Goal: Browse casually: Explore the website without a specific task or goal

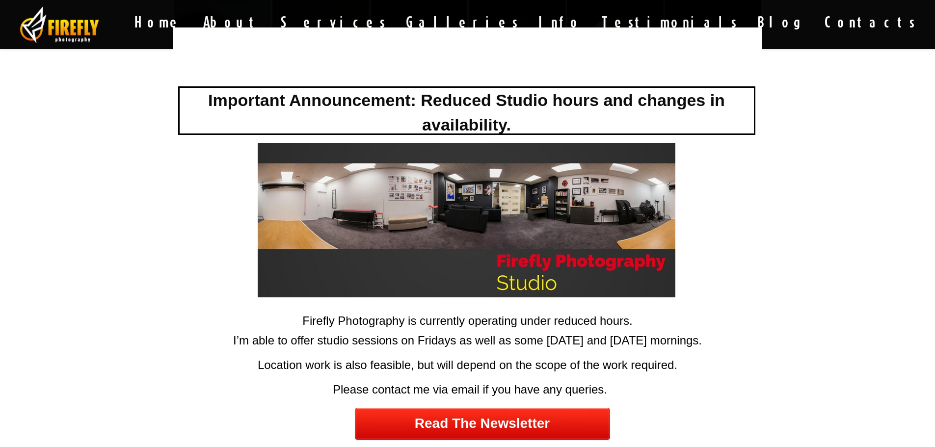
scroll to position [491, 0]
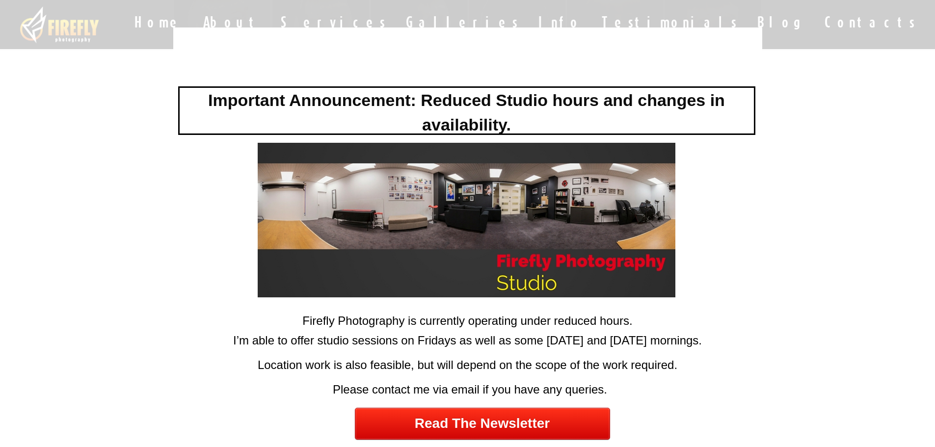
click at [685, 319] on div "Firefly Photography is currently operating under reduced hours." at bounding box center [468, 320] width 584 height 17
click at [716, 257] on div at bounding box center [466, 224] width 587 height 162
click at [753, 37] on div at bounding box center [467, 251] width 589 height 449
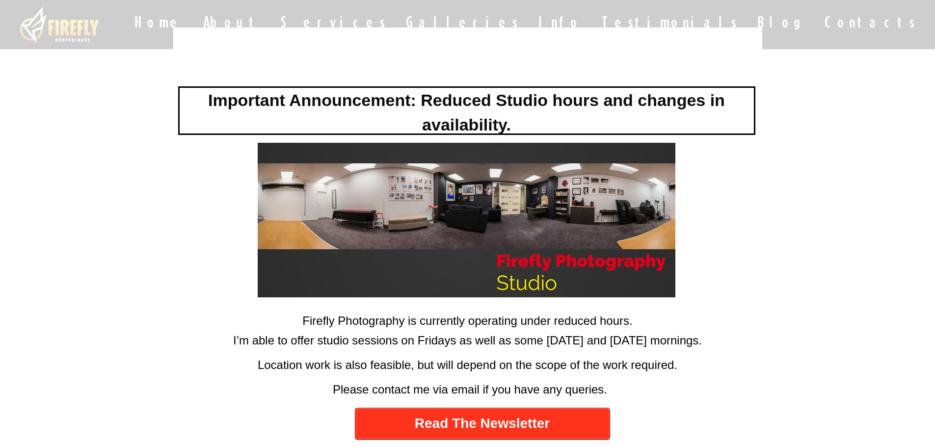
scroll to position [834, 0]
click at [477, 422] on link "Read The Newsletter" at bounding box center [482, 424] width 255 height 32
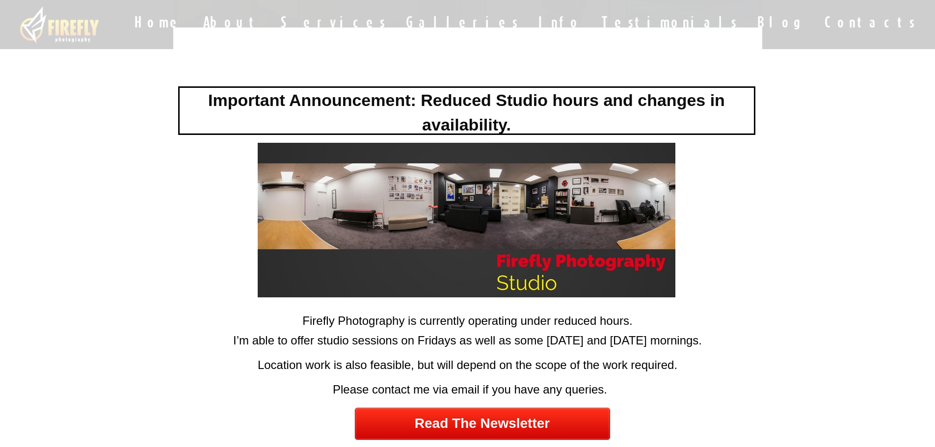
scroll to position [1375, 0]
click at [561, 327] on div "Firefly Photography is currently operating under reduced hours." at bounding box center [468, 320] width 584 height 17
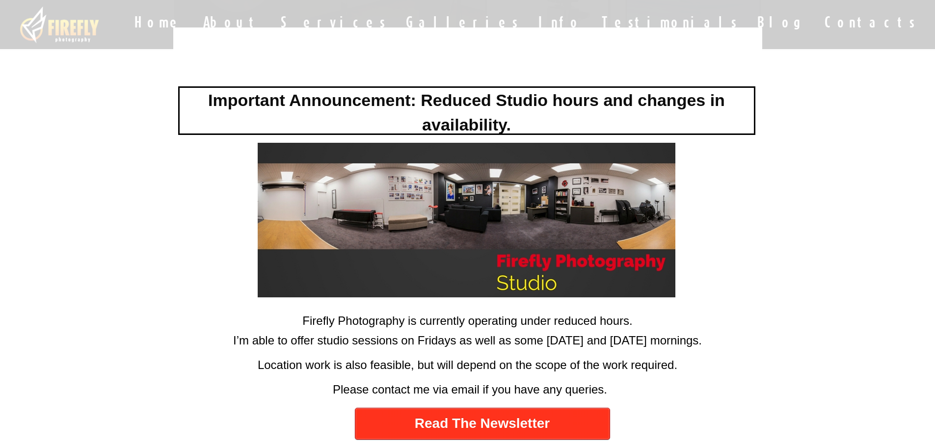
click at [506, 423] on link "Read The Newsletter" at bounding box center [482, 424] width 255 height 32
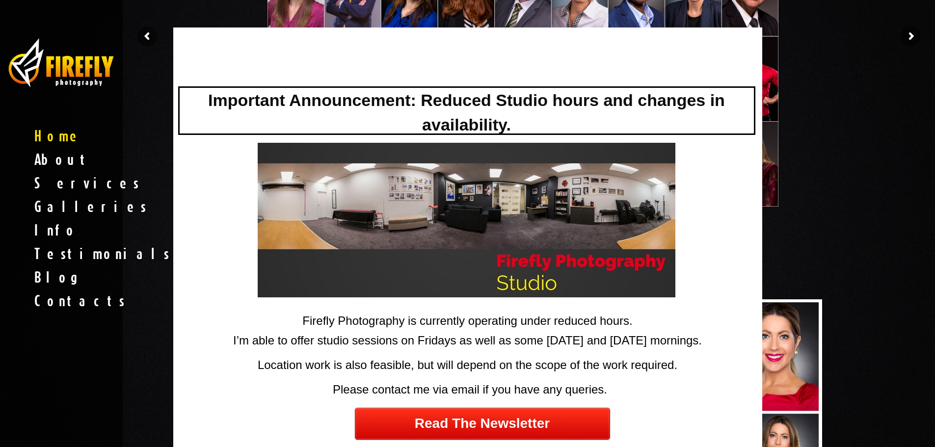
scroll to position [245, 0]
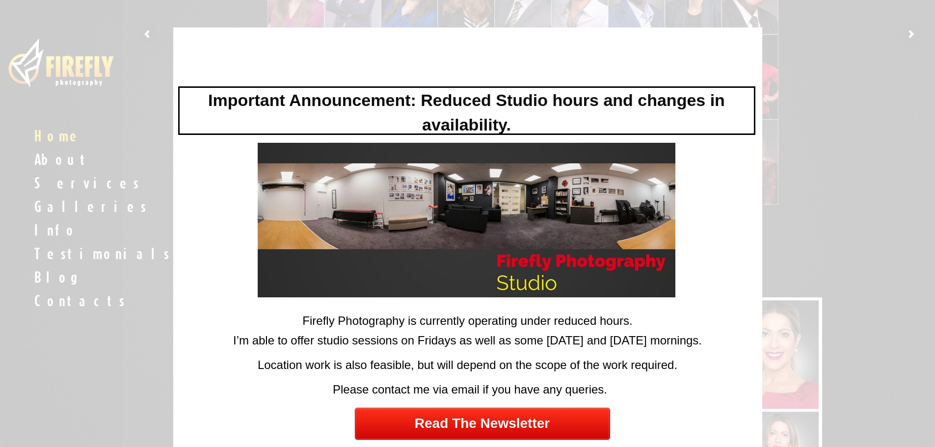
click at [747, 36] on div at bounding box center [467, 251] width 589 height 449
click at [914, 31] on div at bounding box center [467, 223] width 935 height 447
